Goal: Task Accomplishment & Management: Use online tool/utility

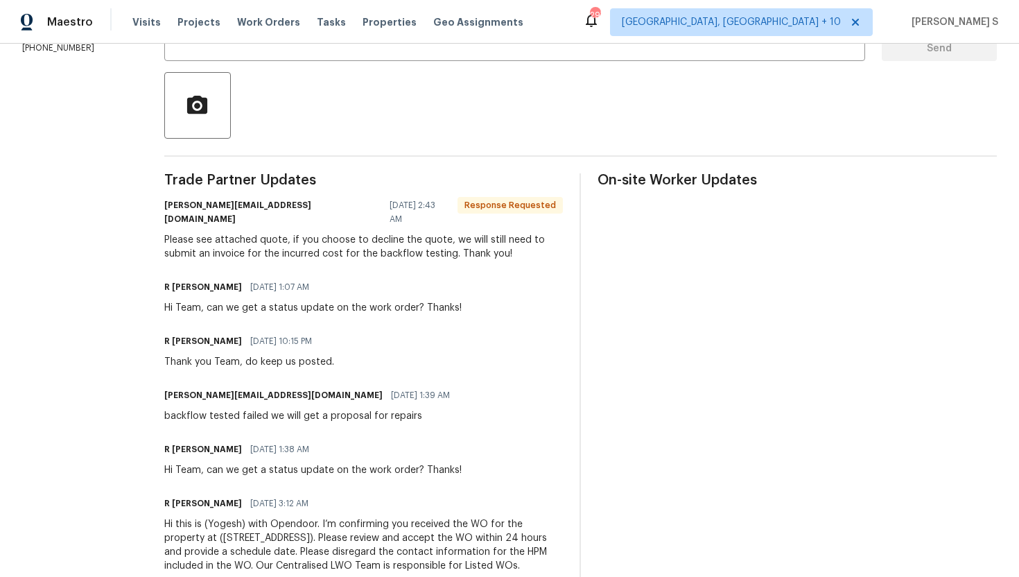
scroll to position [297, 0]
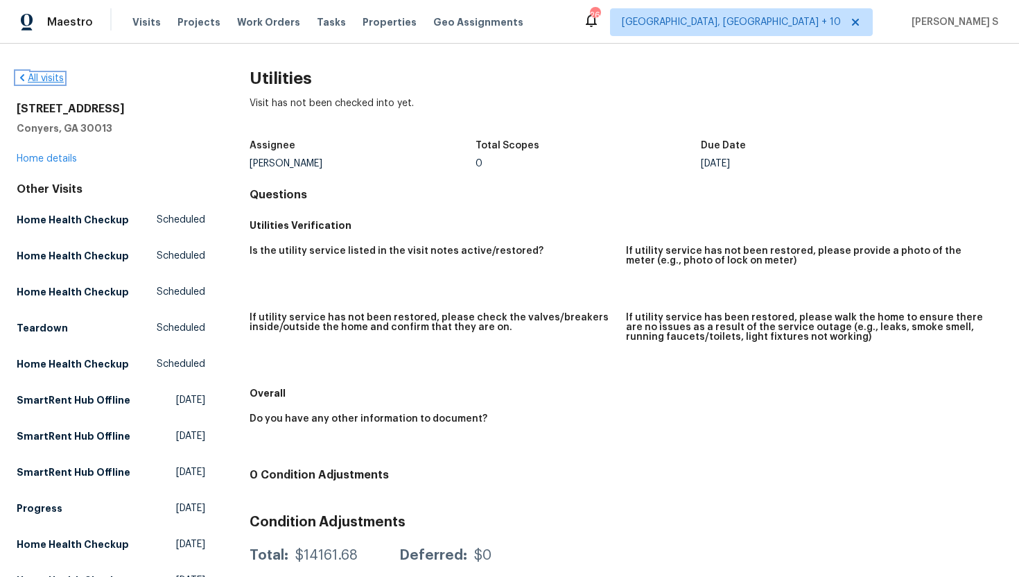
click at [18, 82] on icon at bounding box center [22, 77] width 11 height 11
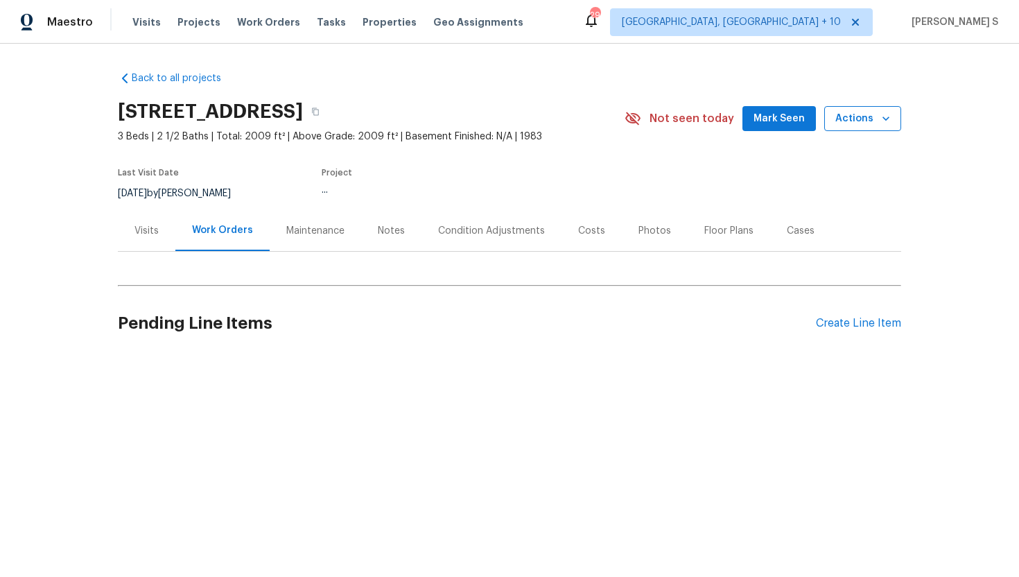
click at [857, 119] on span "Actions" at bounding box center [862, 118] width 55 height 17
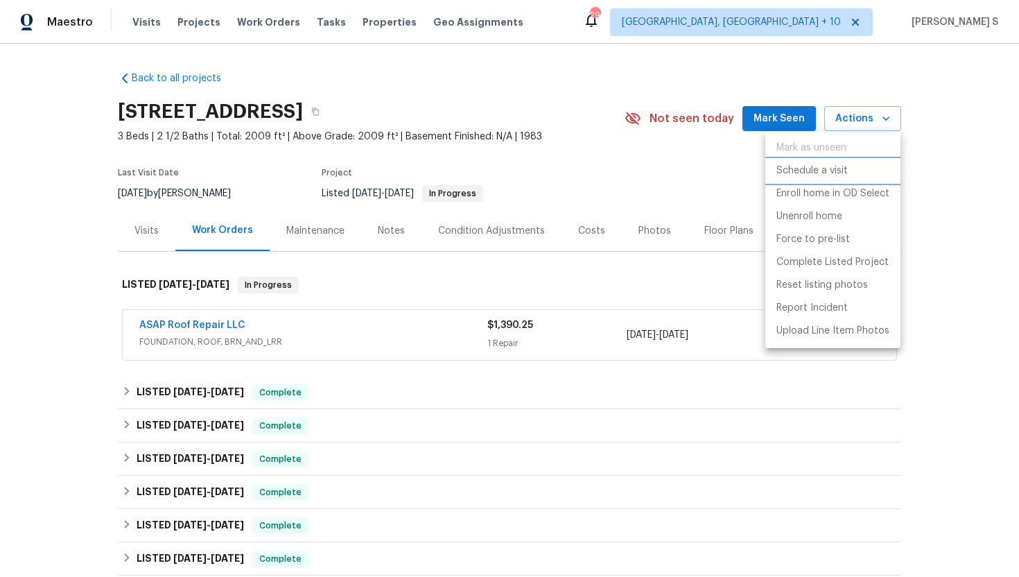
click at [838, 173] on p "Schedule a visit" at bounding box center [811, 171] width 71 height 15
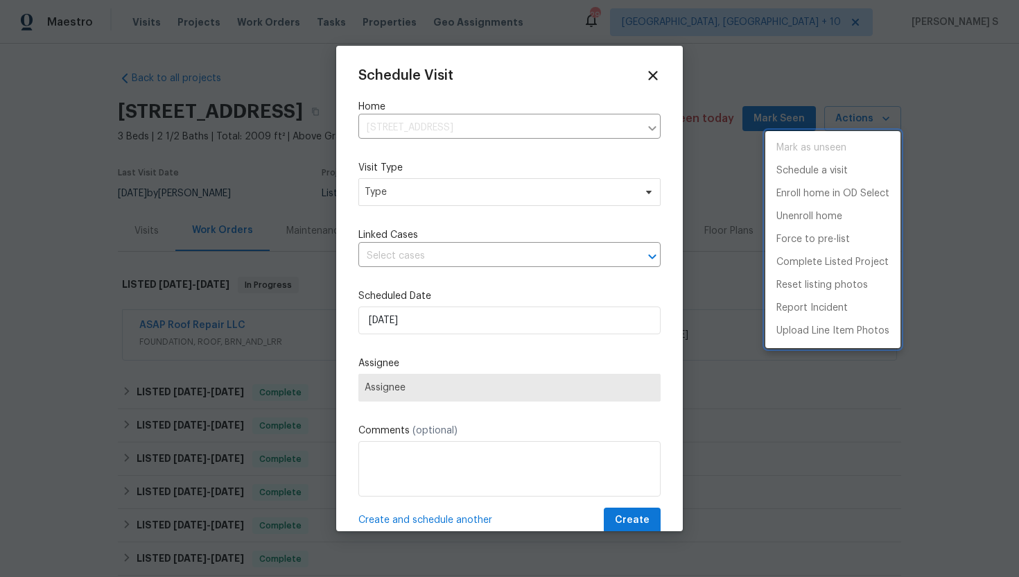
click at [453, 191] on div at bounding box center [509, 288] width 1019 height 577
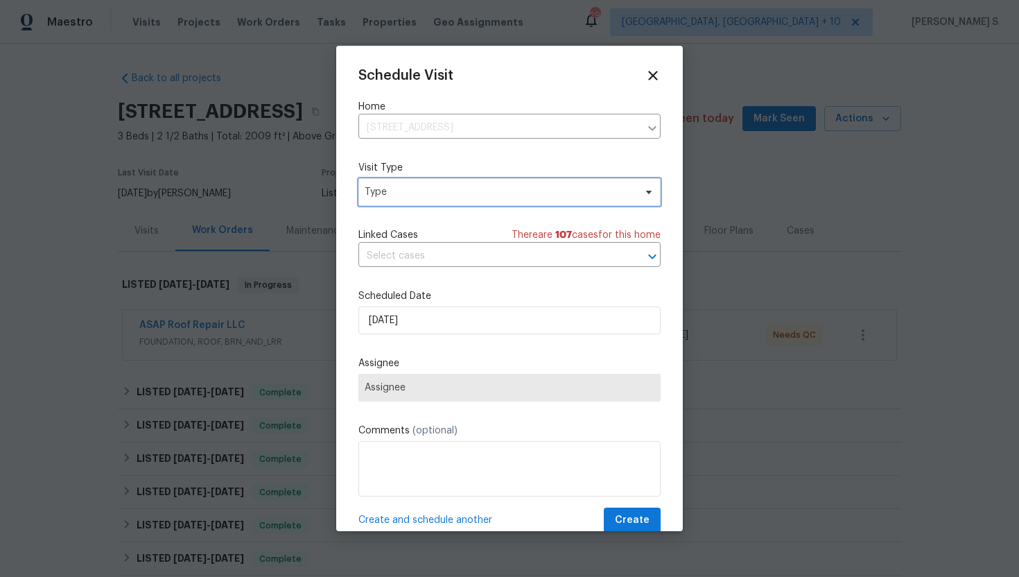
click at [453, 191] on span "Type" at bounding box center [500, 192] width 270 height 14
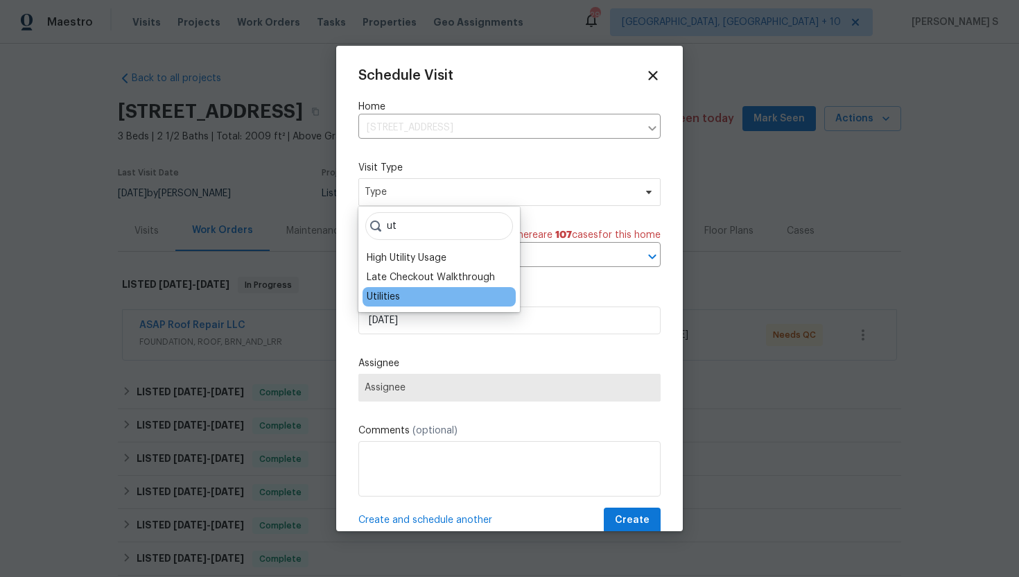
type input "ut"
click at [415, 294] on div "Utilities" at bounding box center [439, 296] width 153 height 19
click at [403, 295] on div "Utilities" at bounding box center [439, 296] width 153 height 19
click at [367, 297] on div "Utilities" at bounding box center [383, 297] width 33 height 14
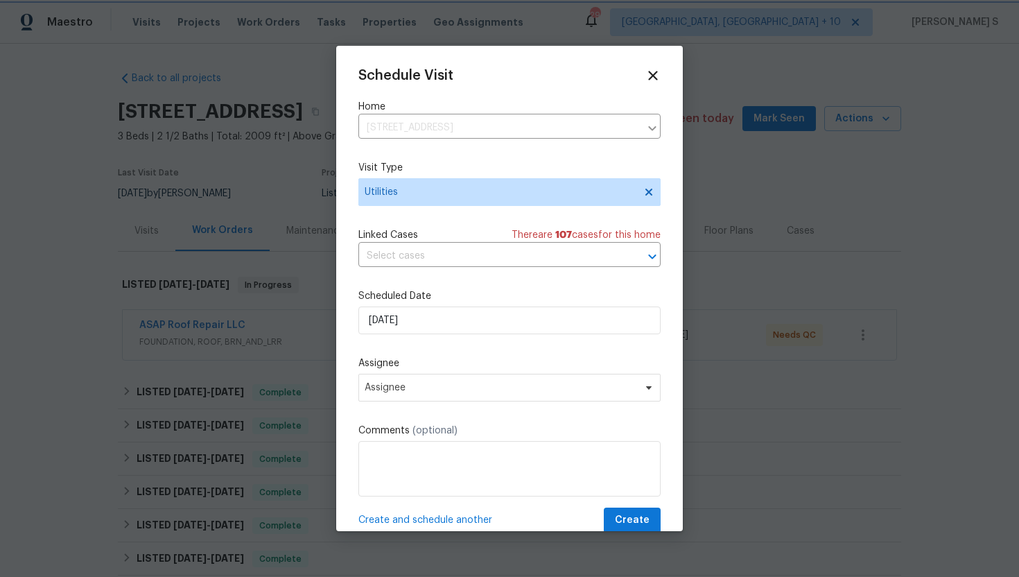
scroll to position [25, 0]
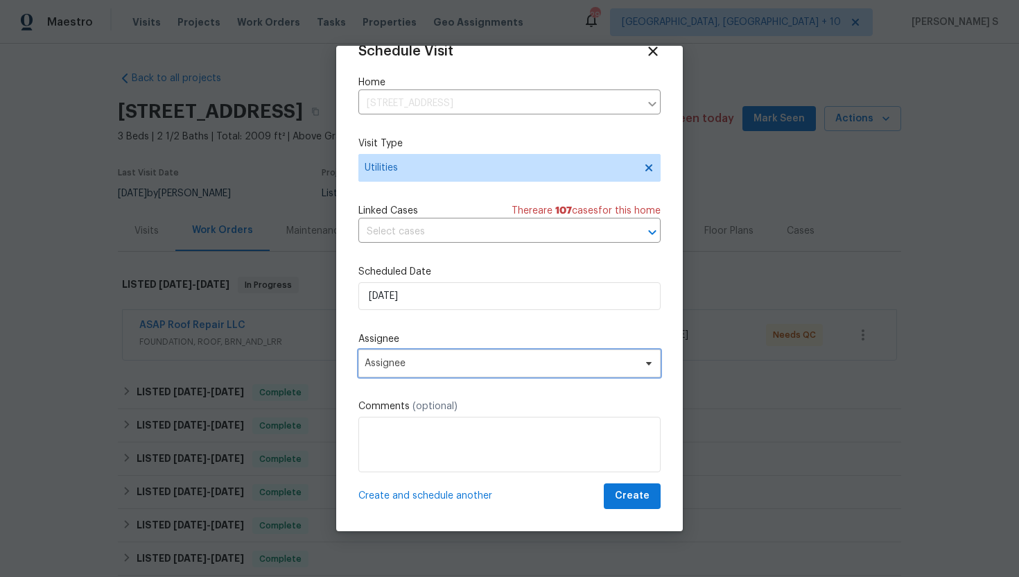
click at [442, 366] on span "Assignee" at bounding box center [501, 363] width 272 height 11
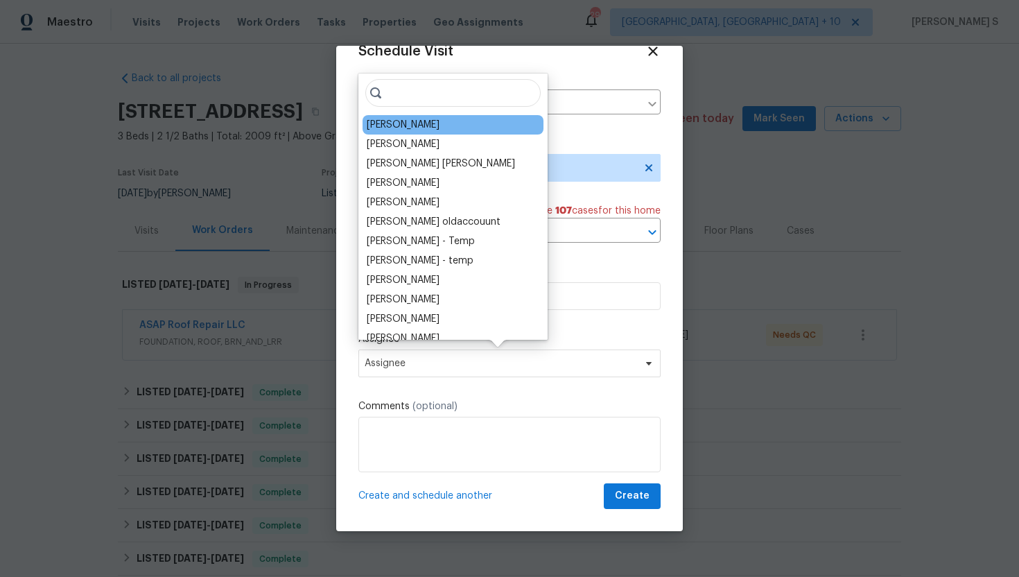
click at [426, 127] on div "[PERSON_NAME]" at bounding box center [453, 124] width 181 height 19
click at [394, 124] on div "[PERSON_NAME]" at bounding box center [403, 125] width 73 height 14
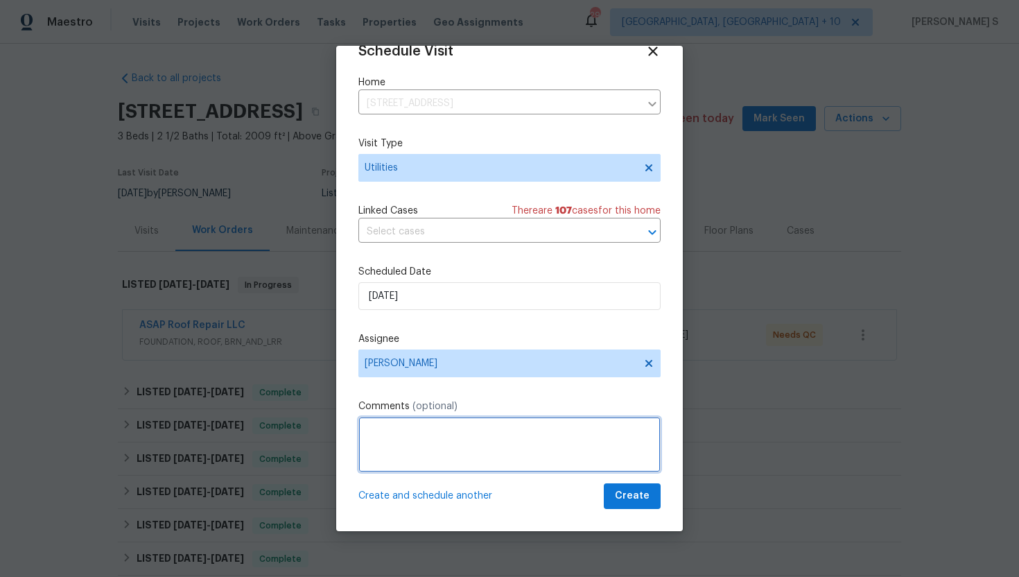
click at [397, 435] on textarea at bounding box center [509, 444] width 302 height 55
type textarea "J"
paste textarea "that all gas appliance pilots are lit."
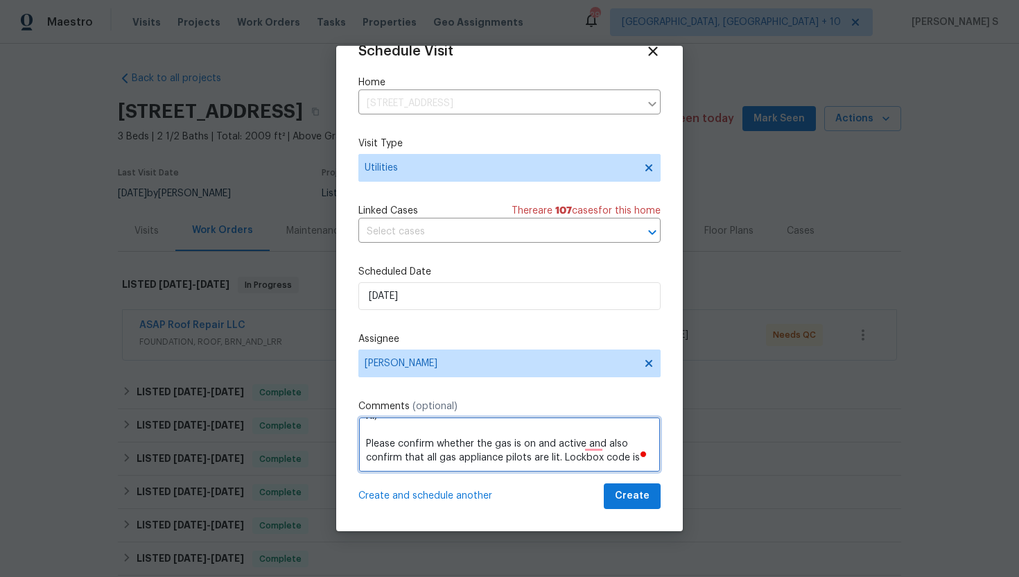
paste textarea "8858"
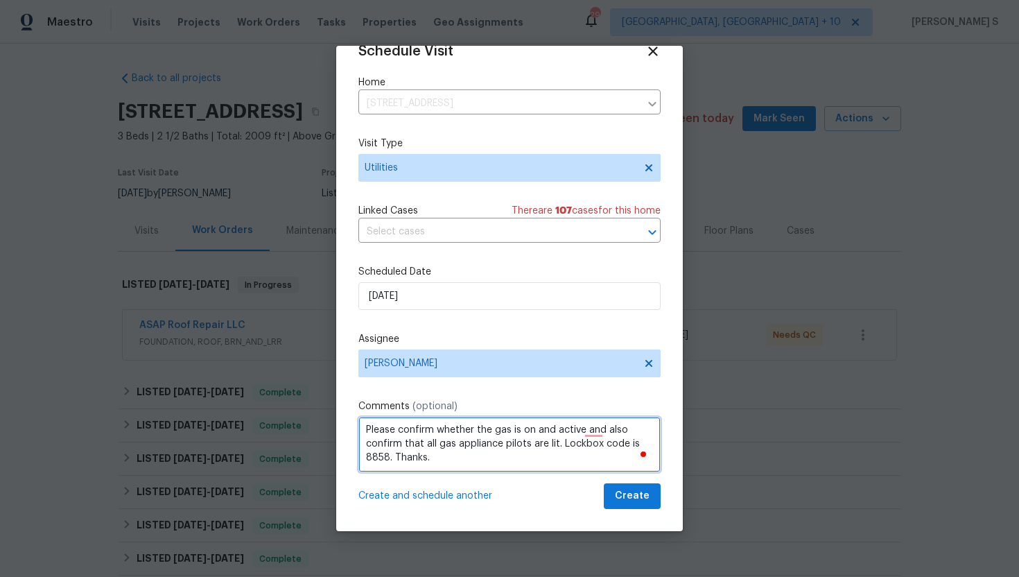
type textarea "Hi, Please confirm whether the gas is on and active and also confirm that all g…"
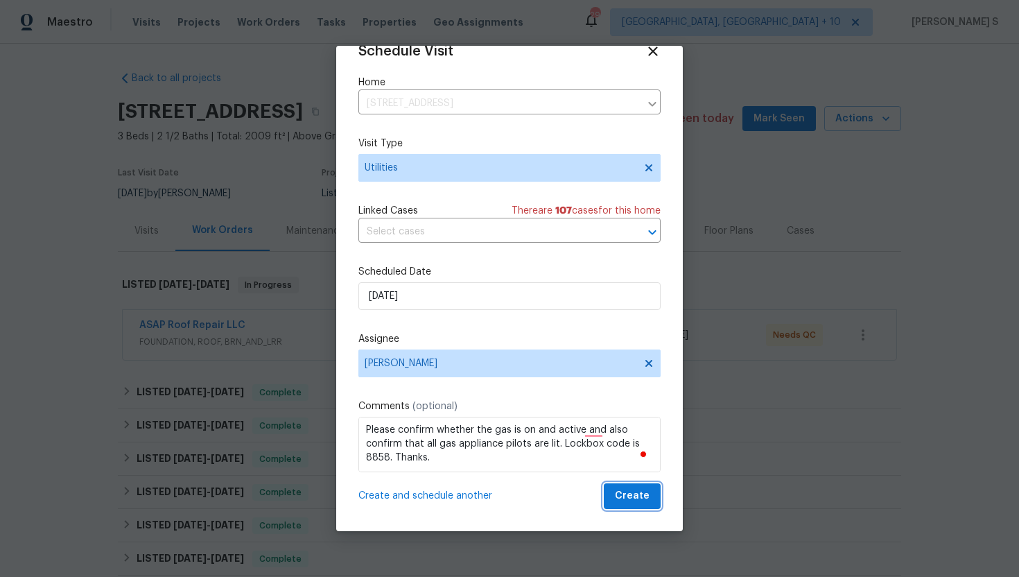
click at [625, 499] on span "Create" at bounding box center [632, 495] width 35 height 17
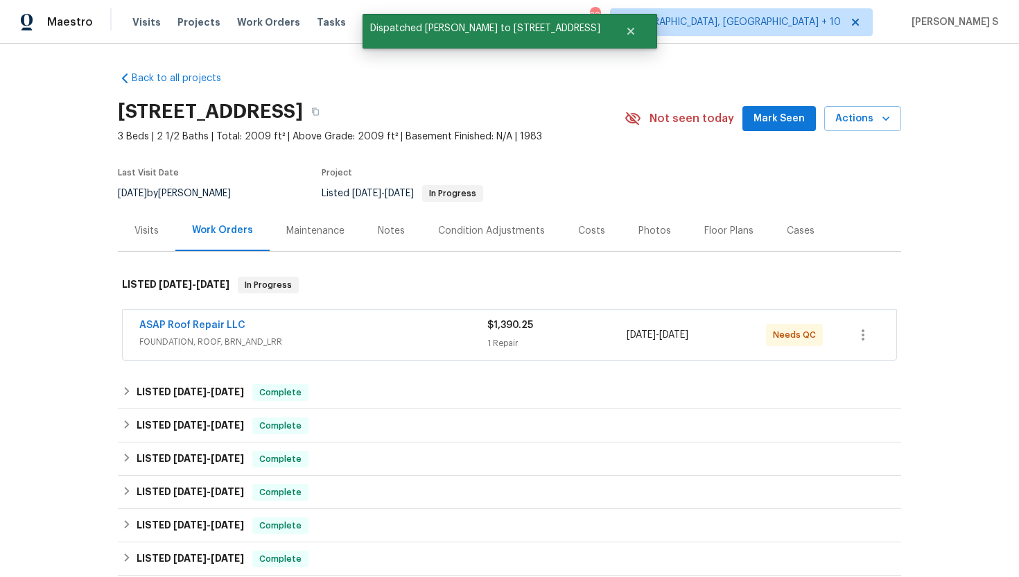
click at [154, 237] on div "Visits" at bounding box center [147, 230] width 58 height 41
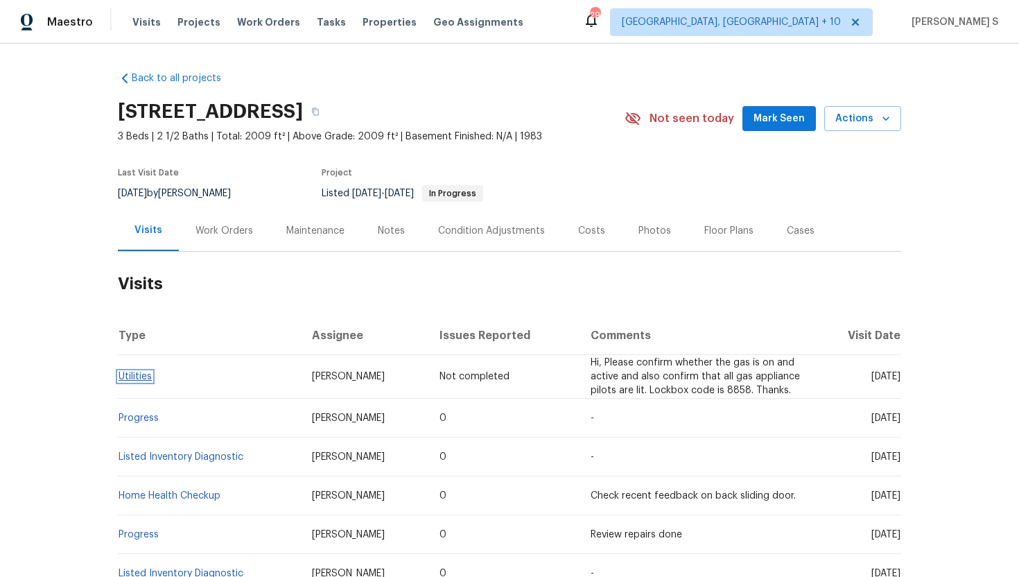
click at [144, 379] on link "Utilities" at bounding box center [135, 377] width 33 height 10
